Goal: Find specific page/section: Find specific page/section

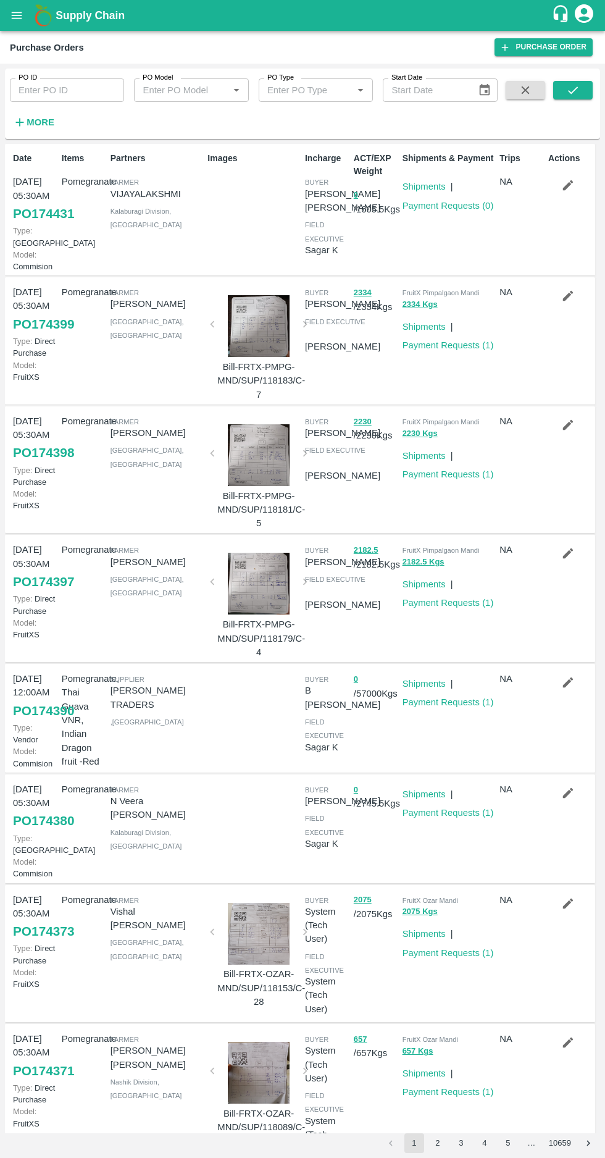
click at [21, 125] on icon "button" at bounding box center [20, 122] width 14 height 14
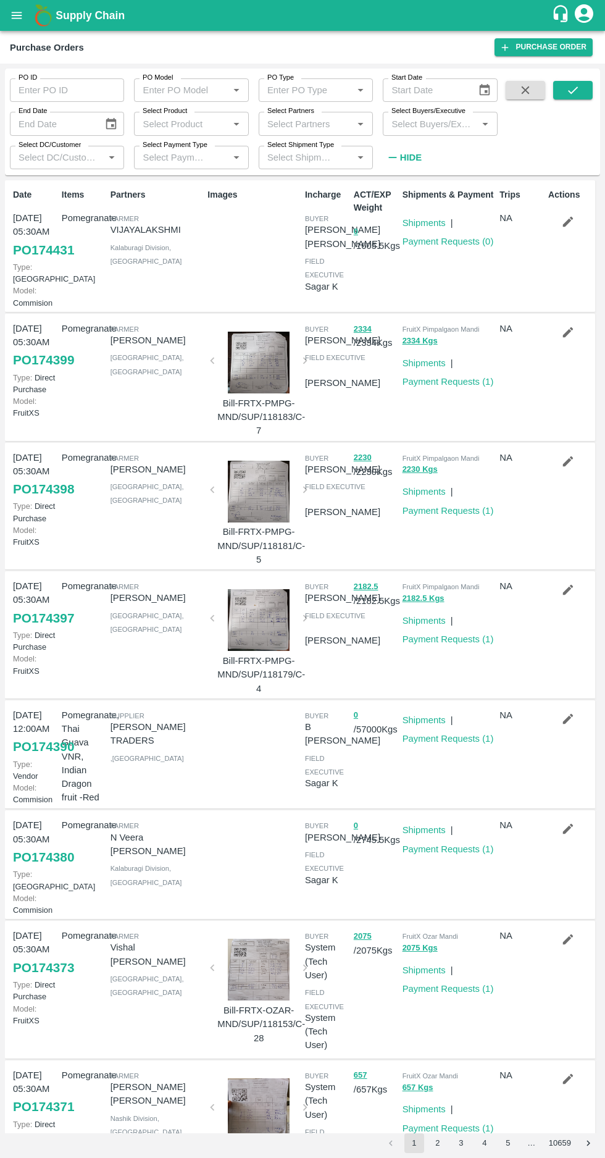
click at [425, 114] on label "Select Buyers/Executive" at bounding box center [429, 111] width 74 height 10
click at [425, 115] on input "Select Buyers/Executive" at bounding box center [430, 123] width 86 height 16
type input "afza"
click at [403, 188] on input "checkbox" at bounding box center [410, 187] width 25 height 25
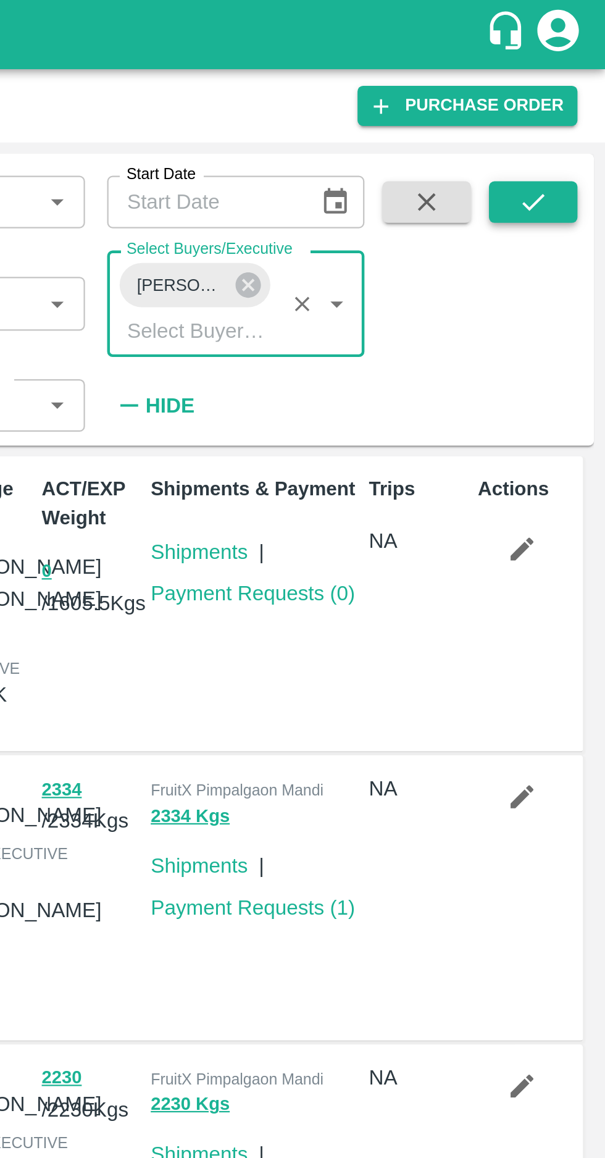
click at [572, 94] on icon "submit" at bounding box center [573, 90] width 14 height 14
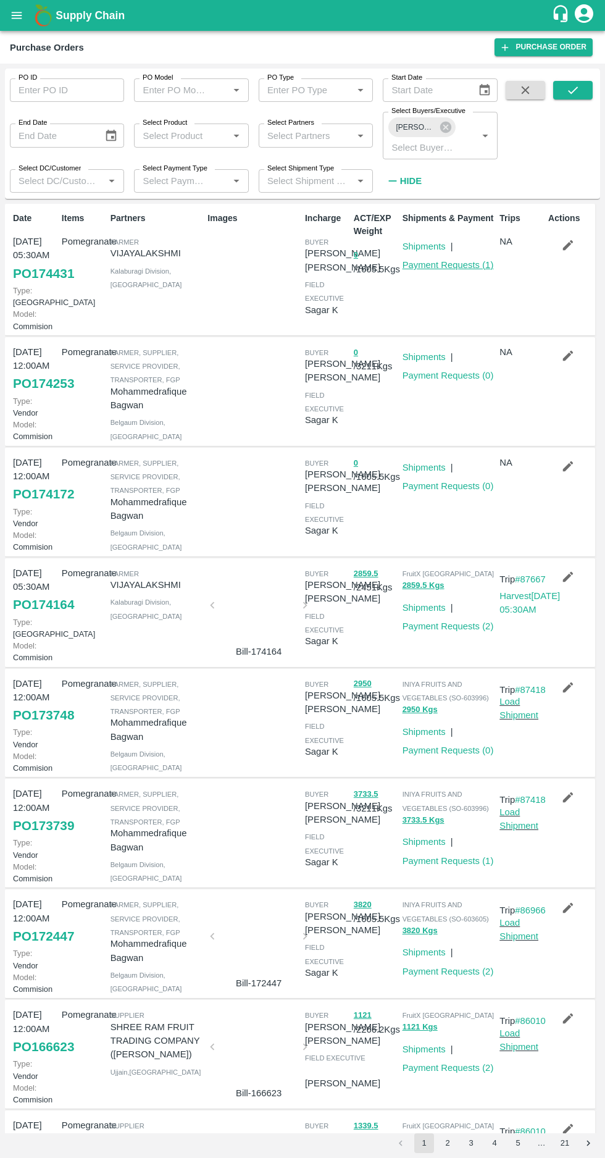
click at [445, 268] on link "Payment Requests ( 1 )" at bounding box center [448, 265] width 91 height 10
click at [455, 631] on link "Payment Requests ( 2 )" at bounding box center [448, 626] width 91 height 10
